Goal: Task Accomplishment & Management: Manage account settings

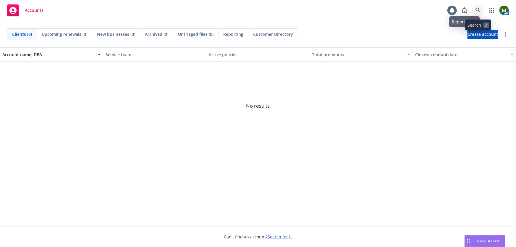
click at [479, 9] on icon at bounding box center [478, 10] width 5 height 5
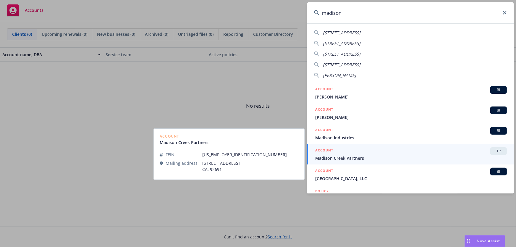
type input "madison"
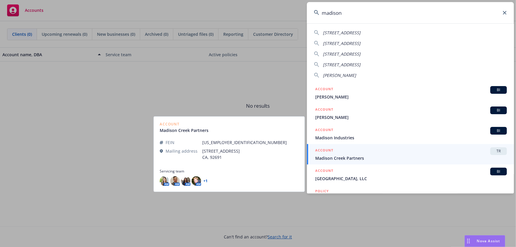
click at [354, 145] on link "ACCOUNT TR Madison Creek Partners" at bounding box center [410, 154] width 207 height 20
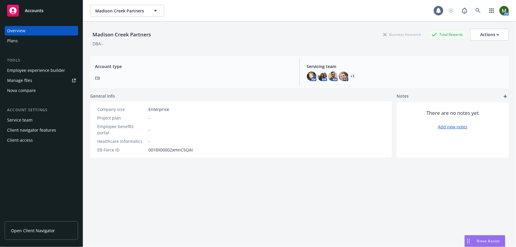
click at [15, 40] on div "Plans" at bounding box center [12, 40] width 11 height 9
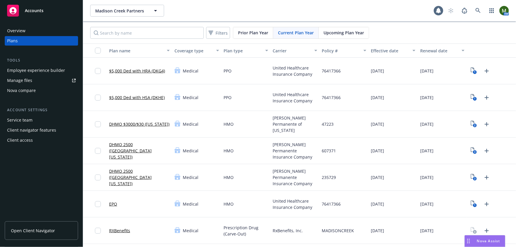
click at [48, 72] on div "Employee experience builder" at bounding box center [36, 70] width 58 height 9
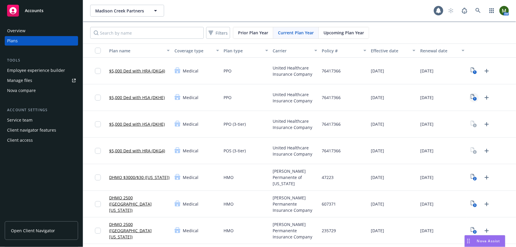
click at [473, 98] on rect "View Plan Documents" at bounding box center [475, 99] width 4 height 4
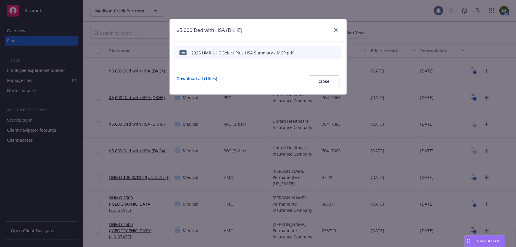
click at [318, 51] on icon "download file" at bounding box center [317, 52] width 5 height 5
click at [335, 29] on icon "close" at bounding box center [336, 30] width 4 height 4
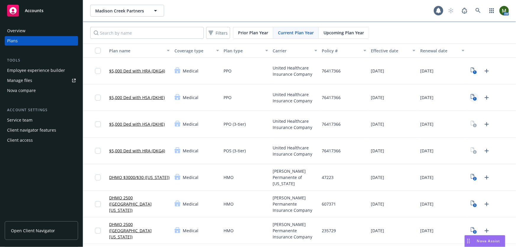
click at [471, 98] on icon "1" at bounding box center [474, 97] width 6 height 7
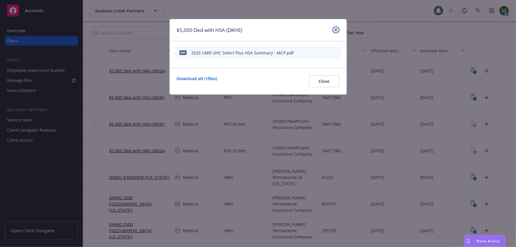
click at [338, 32] on link "close" at bounding box center [335, 29] width 7 height 7
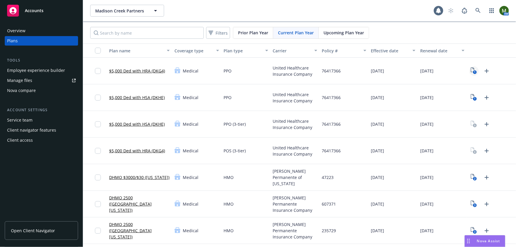
click at [471, 71] on icon "1" at bounding box center [474, 70] width 6 height 7
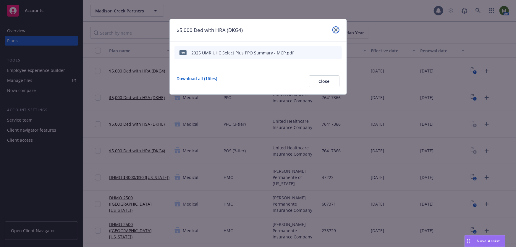
click at [337, 30] on icon "close" at bounding box center [336, 30] width 4 height 4
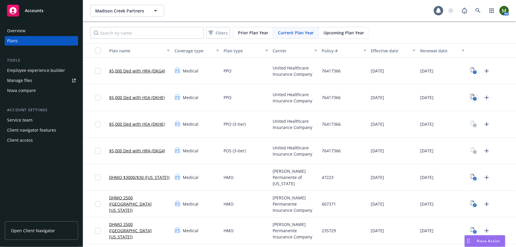
click at [474, 96] on link "1" at bounding box center [473, 97] width 9 height 9
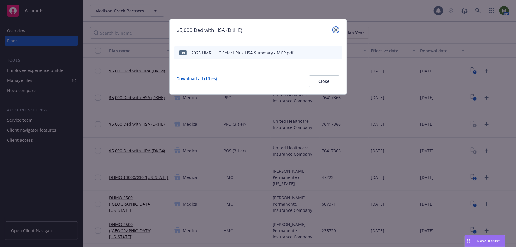
click at [335, 28] on icon "close" at bounding box center [336, 30] width 4 height 4
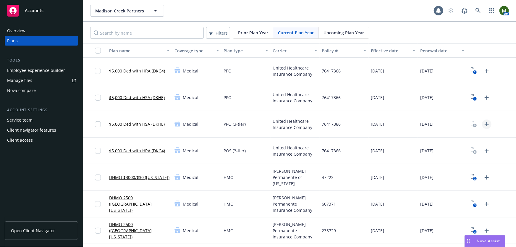
click at [483, 122] on icon "Upload Plan Documents" at bounding box center [486, 124] width 7 height 7
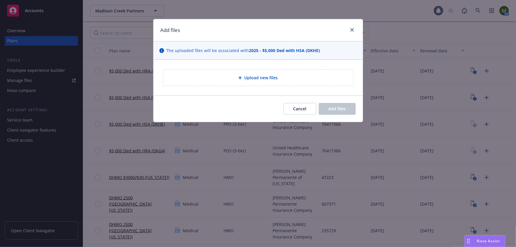
click at [309, 82] on div "Upload new files" at bounding box center [258, 78] width 190 height 16
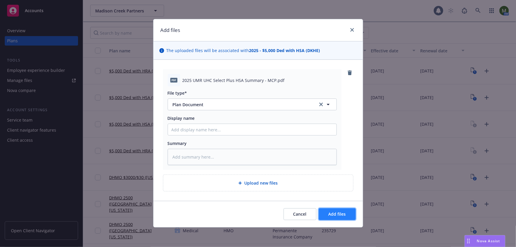
click at [342, 219] on button "Add files" at bounding box center [337, 214] width 37 height 12
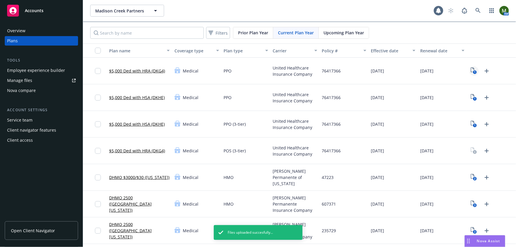
click at [474, 71] on text "1" at bounding box center [474, 72] width 1 height 4
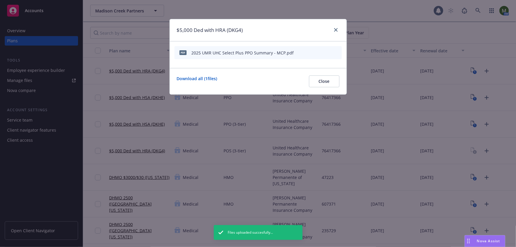
click at [317, 50] on icon "download file" at bounding box center [317, 52] width 5 height 5
drag, startPoint x: 337, startPoint y: 27, endPoint x: 350, endPoint y: 37, distance: 15.9
click at [337, 27] on link "close" at bounding box center [335, 29] width 7 height 7
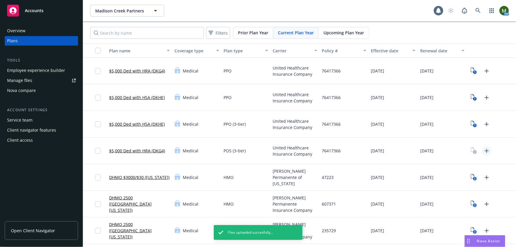
click at [485, 149] on icon "Upload Plan Documents" at bounding box center [487, 151] width 4 height 4
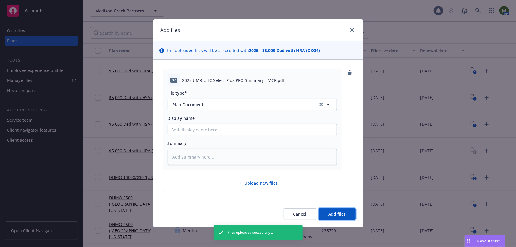
click at [334, 215] on span "Add files" at bounding box center [337, 214] width 17 height 6
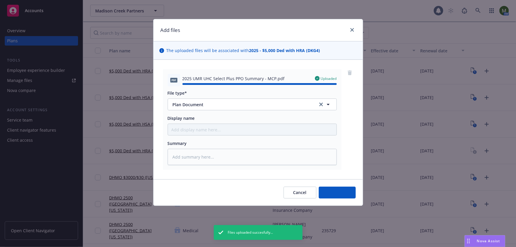
type textarea "x"
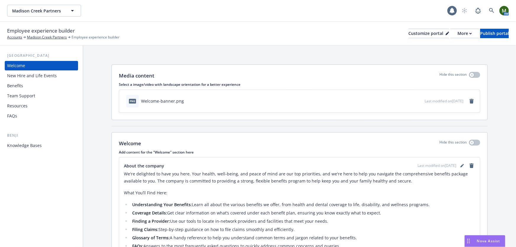
click at [46, 87] on div "Benefits" at bounding box center [41, 85] width 69 height 9
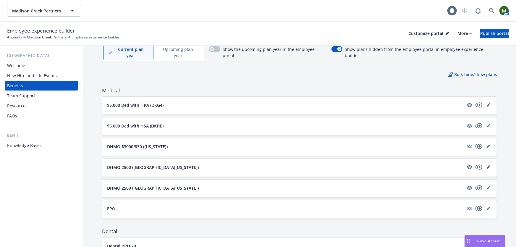
scroll to position [54, 0]
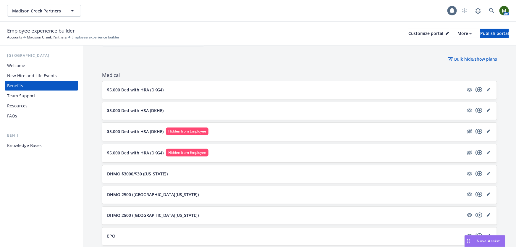
scroll to position [72, 0]
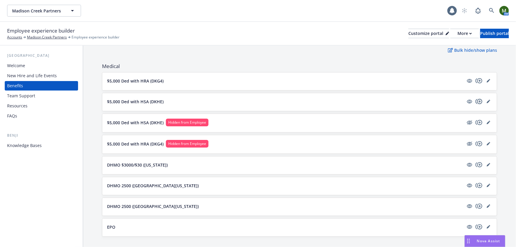
click at [476, 98] on icon "copyPlus" at bounding box center [479, 101] width 7 height 7
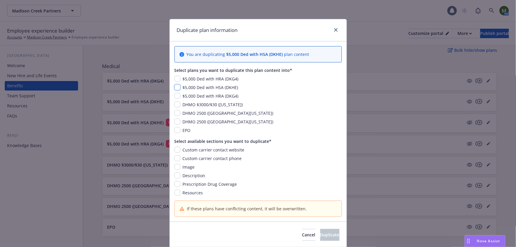
click at [175, 86] on input "checkbox" at bounding box center [178, 87] width 6 height 6
checkbox input "true"
click at [177, 151] on input "checkbox" at bounding box center [178, 150] width 6 height 6
checkbox input "true"
click at [175, 161] on input "checkbox" at bounding box center [178, 158] width 6 height 6
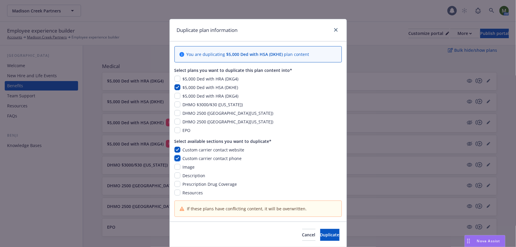
checkbox input "true"
click at [175, 168] on input "checkbox" at bounding box center [178, 167] width 6 height 6
checkbox input "true"
click at [176, 177] on input "checkbox" at bounding box center [178, 175] width 6 height 6
checkbox input "true"
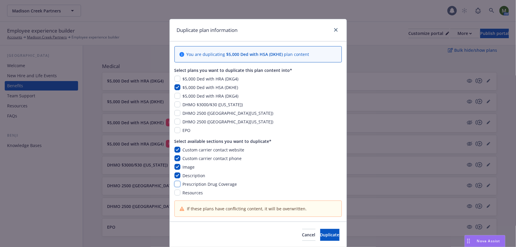
click at [176, 184] on input "checkbox" at bounding box center [178, 184] width 6 height 6
checkbox input "true"
click at [175, 193] on input "checkbox" at bounding box center [178, 193] width 6 height 6
checkbox input "true"
click at [326, 234] on span "Duplicate" at bounding box center [329, 235] width 19 height 6
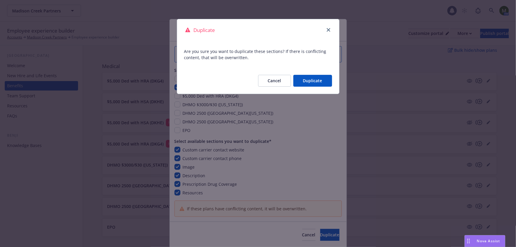
click at [318, 79] on button "Duplicate" at bounding box center [312, 81] width 39 height 12
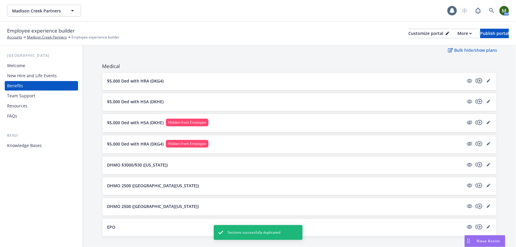
click at [476, 78] on icon "copyPlus" at bounding box center [479, 80] width 7 height 5
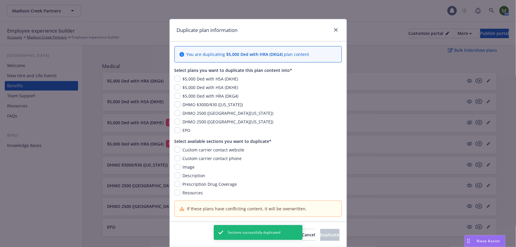
click at [198, 95] on span "$5,000 Ded with HRA (DKG4)" at bounding box center [211, 96] width 56 height 6
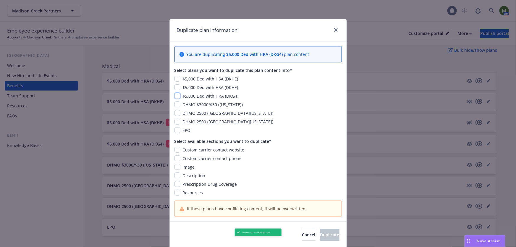
click at [175, 95] on input "checkbox" at bounding box center [178, 96] width 6 height 6
checkbox input "true"
click at [175, 151] on input "checkbox" at bounding box center [178, 150] width 6 height 6
checkbox input "true"
click at [175, 159] on input "checkbox" at bounding box center [178, 158] width 6 height 6
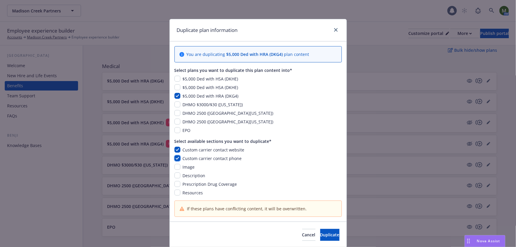
checkbox input "true"
click at [175, 169] on input "checkbox" at bounding box center [178, 167] width 6 height 6
checkbox input "true"
click at [176, 176] on input "checkbox" at bounding box center [178, 175] width 6 height 6
checkbox input "true"
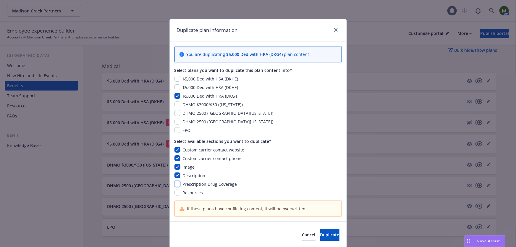
click at [176, 187] on input "checkbox" at bounding box center [178, 184] width 6 height 6
checkbox input "true"
click at [176, 194] on input "checkbox" at bounding box center [178, 193] width 6 height 6
checkbox input "true"
click at [328, 235] on button "Duplicate" at bounding box center [329, 235] width 19 height 12
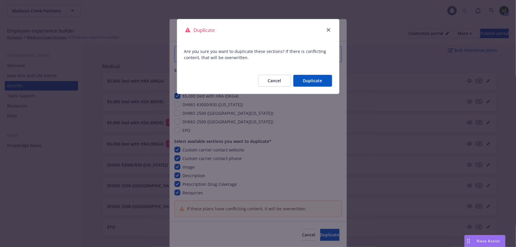
click at [324, 79] on button "Duplicate" at bounding box center [312, 81] width 39 height 12
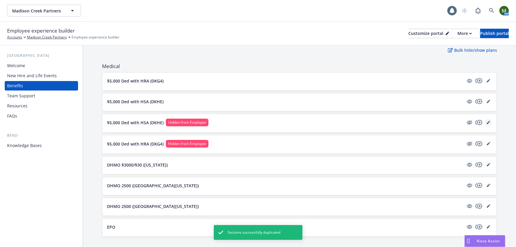
click at [485, 119] on link "editPencil" at bounding box center [488, 122] width 7 height 7
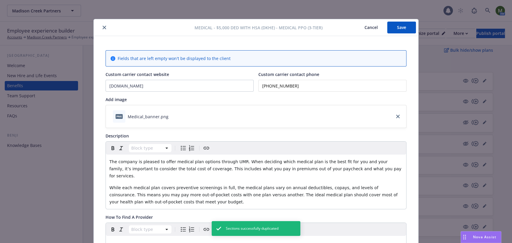
click at [103, 26] on icon "close" at bounding box center [105, 28] width 4 height 4
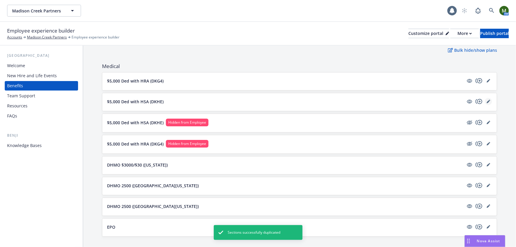
click at [487, 100] on icon "editPencil" at bounding box center [488, 101] width 3 height 3
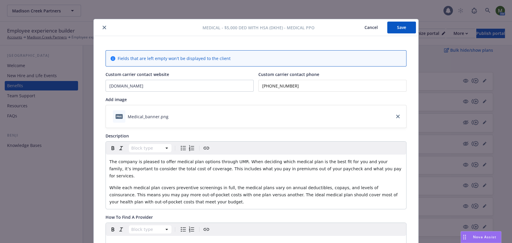
click at [103, 26] on icon "close" at bounding box center [105, 28] width 4 height 4
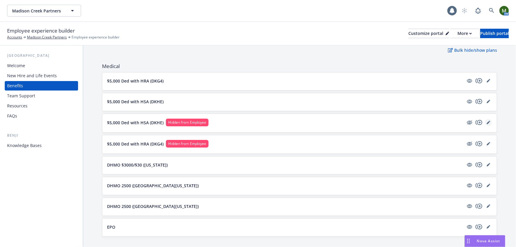
click at [485, 119] on link "editPencil" at bounding box center [488, 122] width 7 height 7
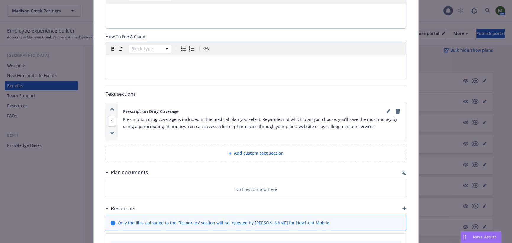
scroll to position [233, 0]
click at [405, 166] on div "Fields that are left empty won't be displayed to the client Custom carrier cont…" at bounding box center [256, 117] width 325 height 629
click at [403, 170] on icon "button" at bounding box center [404, 172] width 5 height 5
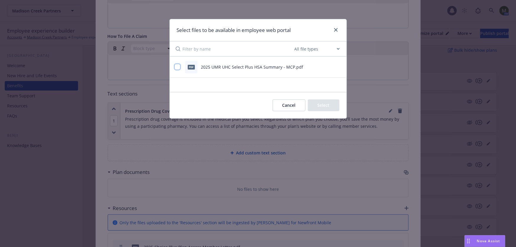
click at [178, 67] on input "checkbox" at bounding box center [178, 67] width 6 height 6
checkbox input "true"
click at [326, 109] on button "Select 1 file" at bounding box center [318, 105] width 43 height 12
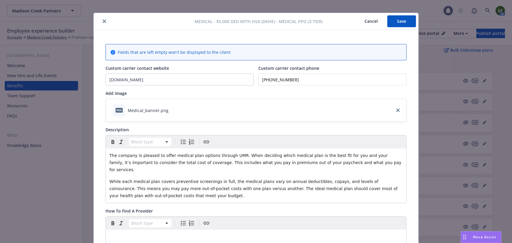
scroll to position [0, 0]
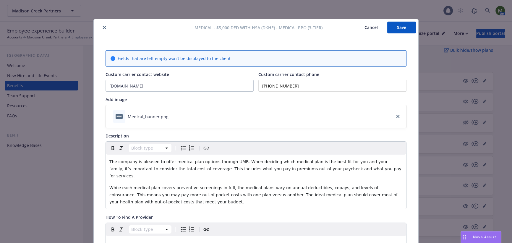
click at [402, 29] on button "Save" at bounding box center [401, 28] width 29 height 12
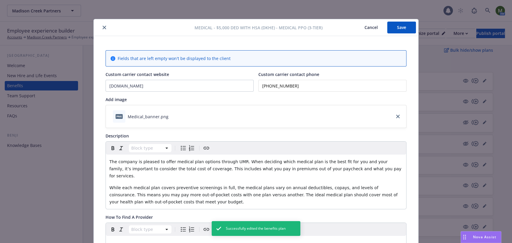
click at [103, 27] on icon "close" at bounding box center [105, 28] width 4 height 4
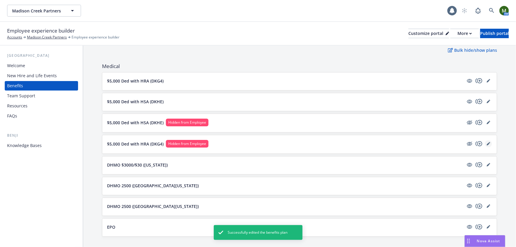
click at [485, 140] on link "editPencil" at bounding box center [488, 143] width 7 height 7
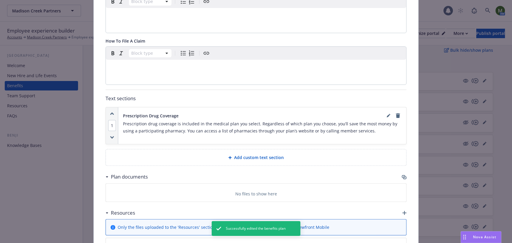
scroll to position [251, 0]
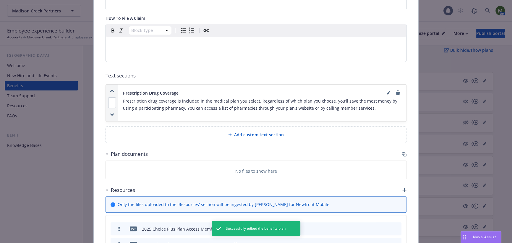
click at [403, 154] on icon "button" at bounding box center [405, 155] width 4 height 3
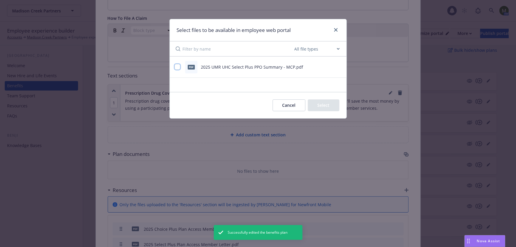
click at [175, 67] on input "checkbox" at bounding box center [178, 67] width 6 height 6
checkbox input "true"
click at [324, 107] on button "Select 1 file" at bounding box center [318, 105] width 43 height 12
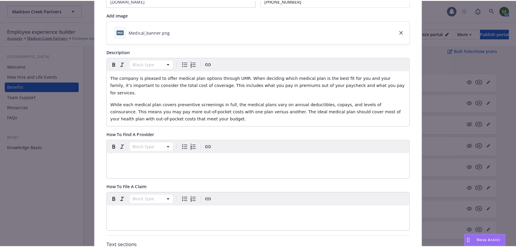
scroll to position [18, 0]
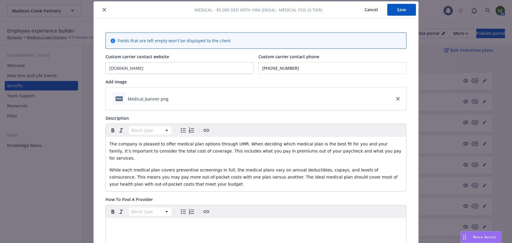
click at [402, 12] on button "Save" at bounding box center [401, 10] width 29 height 12
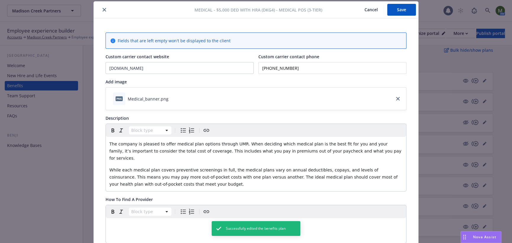
click at [103, 9] on icon "close" at bounding box center [105, 10] width 4 height 4
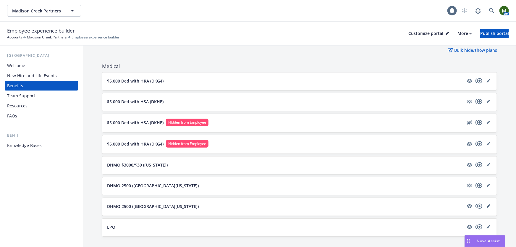
click at [201, 14] on div "Madison Creek Partners Madison Creek Partners" at bounding box center [227, 11] width 440 height 12
click at [200, 14] on div "Madison Creek Partners Madison Creek Partners" at bounding box center [227, 11] width 440 height 12
click at [143, 9] on div "Madison Creek Partners Madison Creek Partners" at bounding box center [227, 11] width 440 height 12
click at [281, 29] on div "Employee experience builder Accounts Madison Creek Partners Employee experience…" at bounding box center [258, 33] width 502 height 13
click at [234, 8] on div "Madison Creek Partners Madison Creek Partners" at bounding box center [227, 11] width 440 height 12
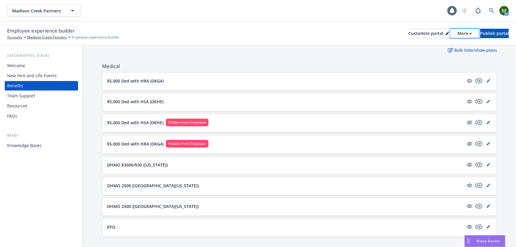
click at [458, 35] on div "More" at bounding box center [465, 33] width 14 height 9
click at [314, 38] on div "Employee experience builder Accounts Madison Creek Partners Employee experience…" at bounding box center [258, 33] width 502 height 13
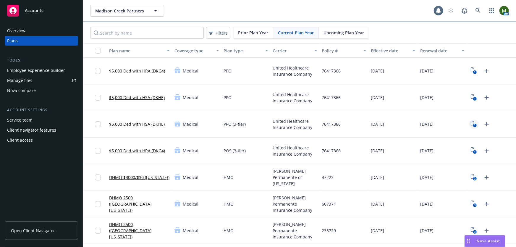
click at [471, 124] on icon "1" at bounding box center [474, 124] width 6 height 7
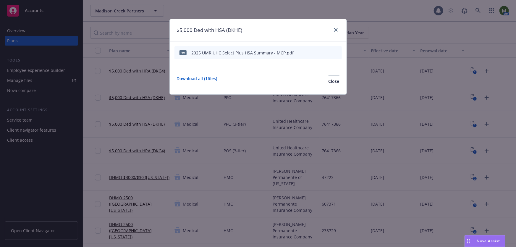
click at [324, 51] on div at bounding box center [323, 53] width 33 height 6
click at [326, 51] on icon "preview file" at bounding box center [326, 52] width 5 height 4
click at [334, 28] on link "close" at bounding box center [335, 29] width 7 height 7
